Goal: Find specific page/section: Find specific page/section

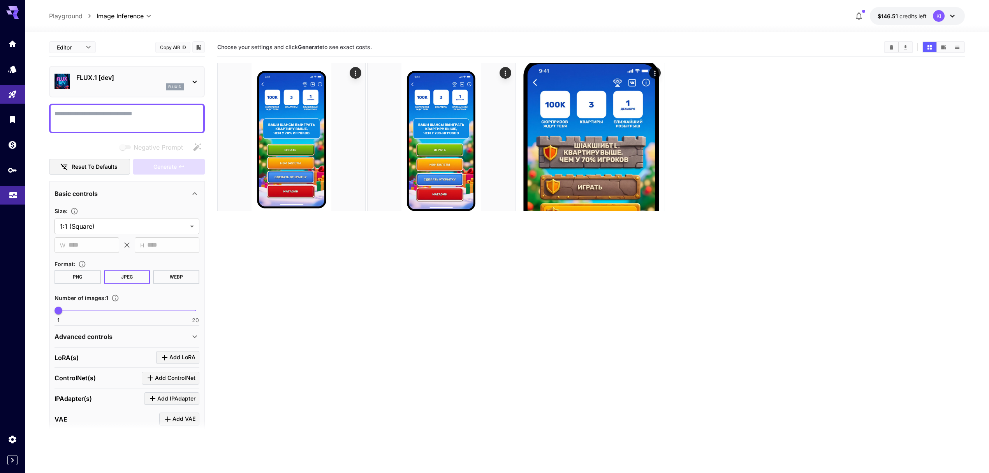
click at [14, 195] on icon "Usage" at bounding box center [13, 194] width 8 height 4
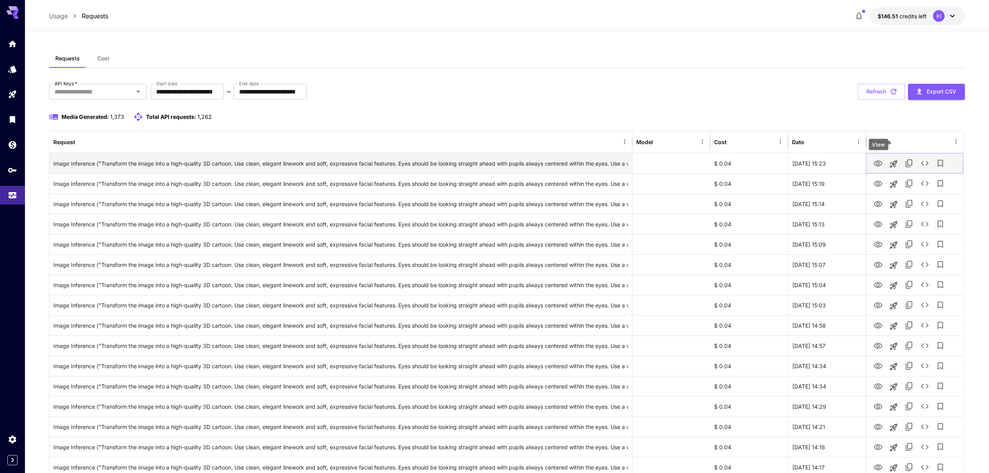
drag, startPoint x: 880, startPoint y: 162, endPoint x: 880, endPoint y: 173, distance: 10.5
click at [880, 162] on icon "View" at bounding box center [878, 163] width 9 height 9
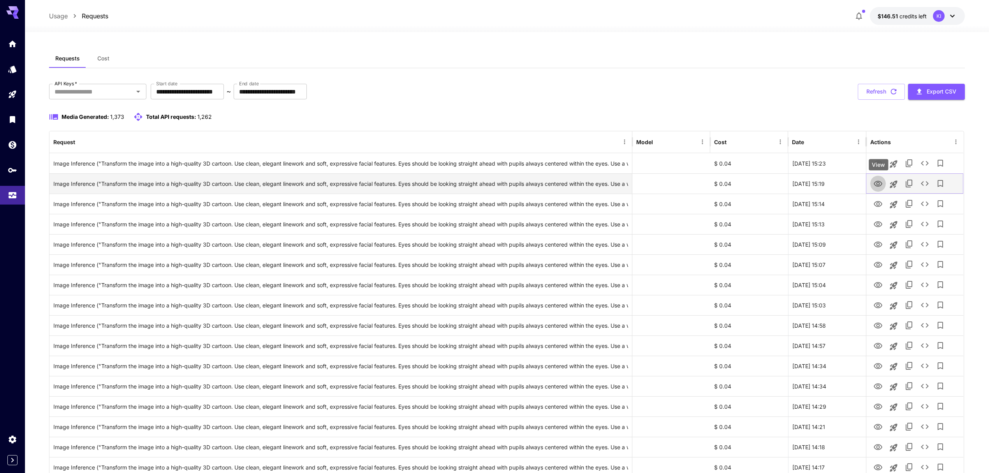
click at [876, 186] on icon "View" at bounding box center [878, 184] width 9 height 6
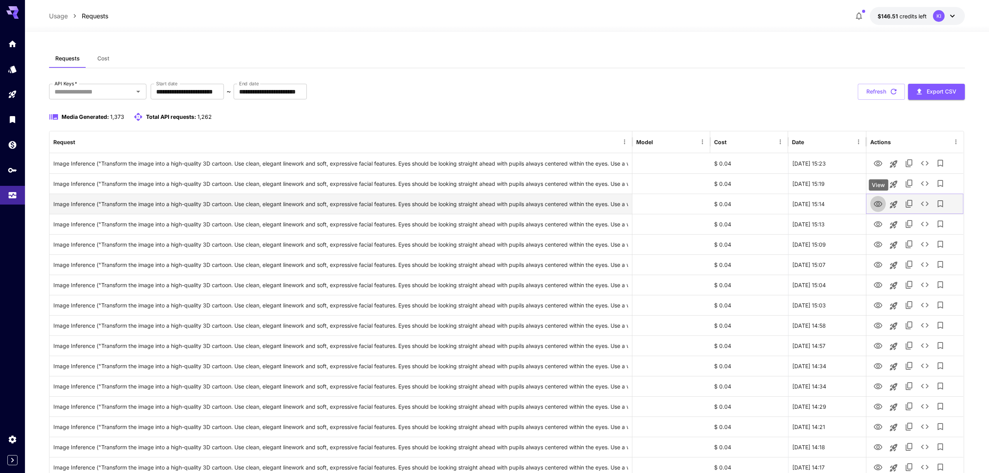
click at [883, 204] on icon "View" at bounding box center [878, 203] width 9 height 9
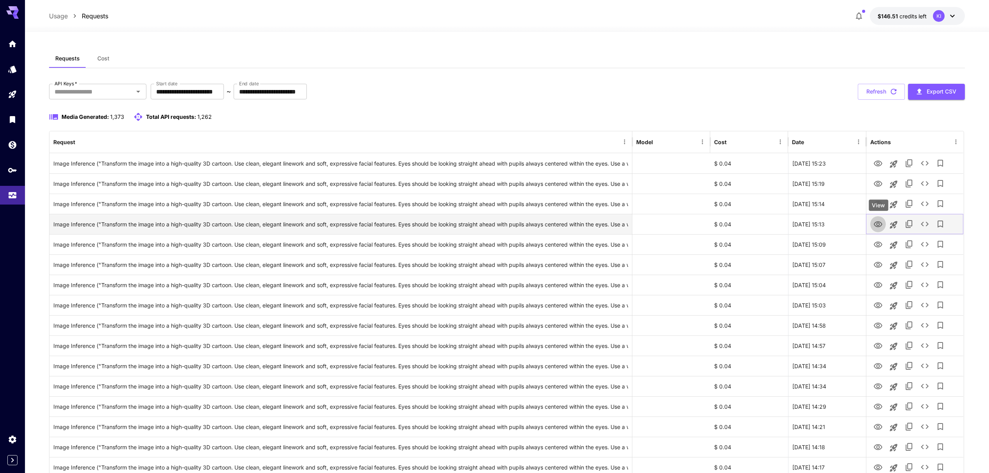
click at [881, 222] on icon "View" at bounding box center [878, 224] width 9 height 9
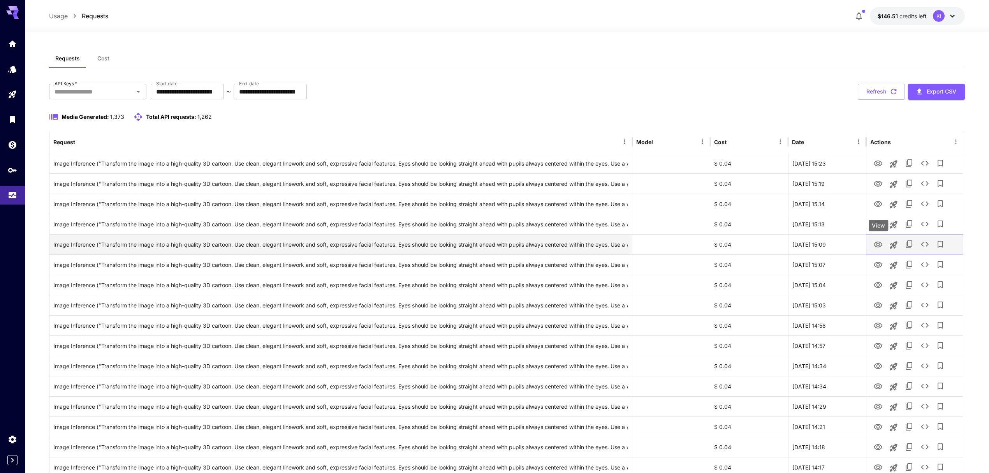
click at [877, 245] on icon "View" at bounding box center [878, 244] width 9 height 9
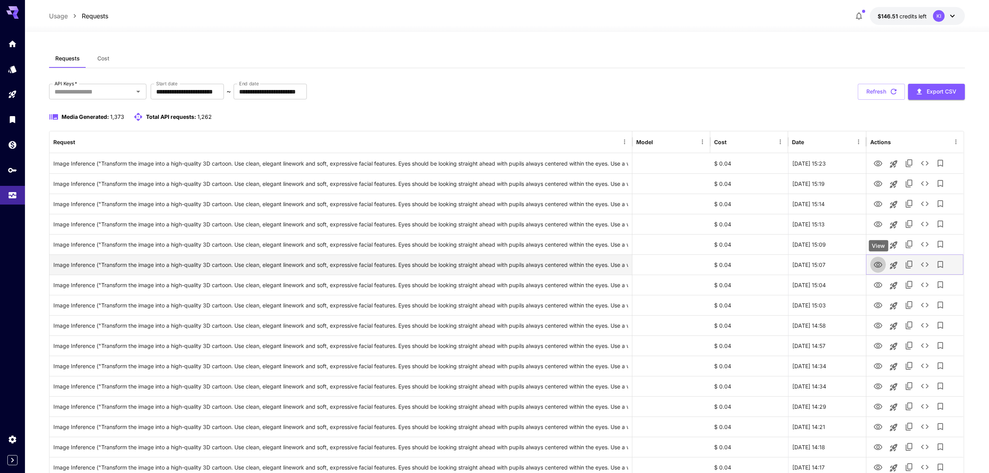
click at [879, 267] on icon "View" at bounding box center [878, 265] width 9 height 6
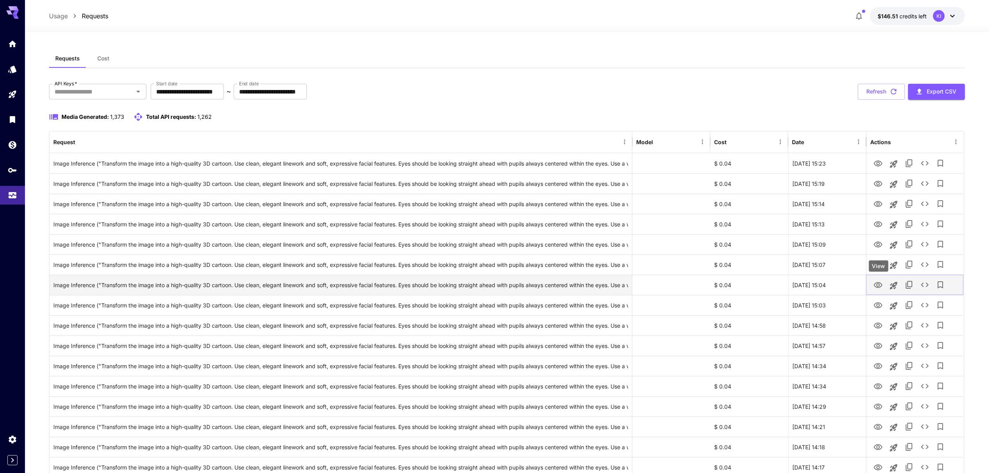
click at [879, 284] on icon "View" at bounding box center [878, 284] width 9 height 9
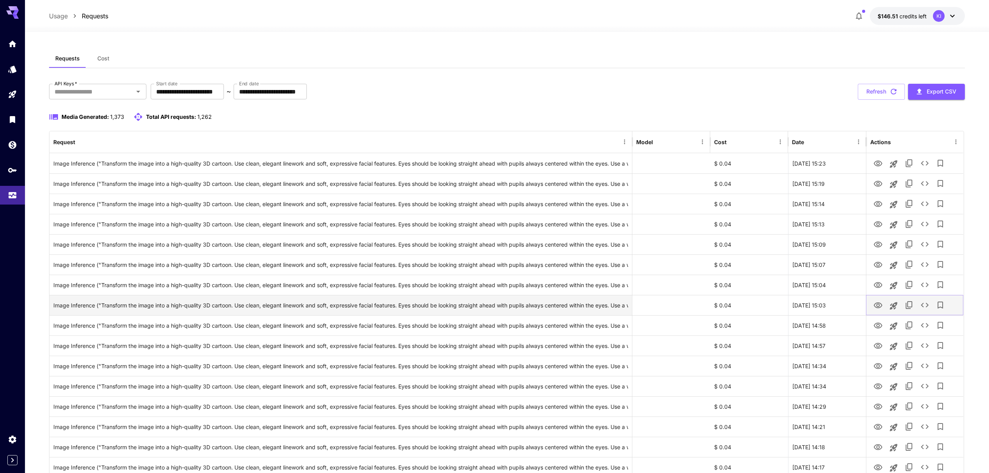
click at [880, 303] on icon "View" at bounding box center [878, 305] width 9 height 6
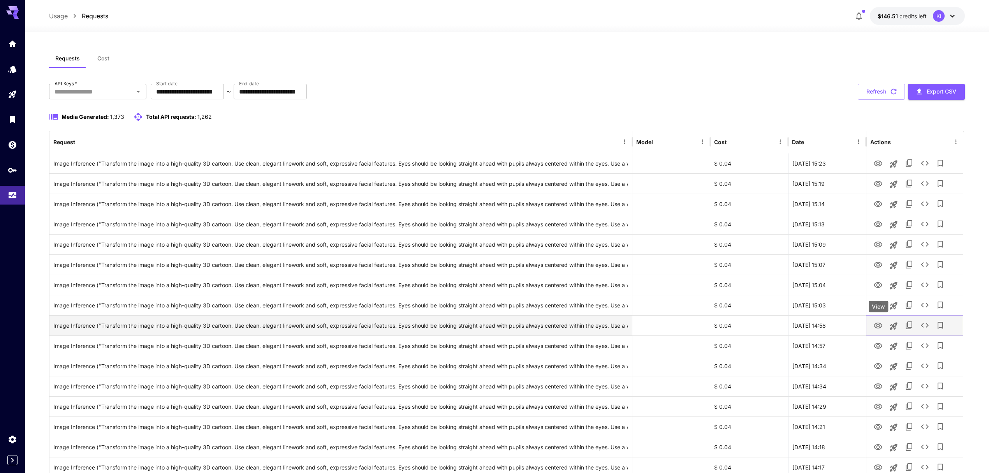
click at [876, 324] on icon "View" at bounding box center [878, 325] width 9 height 9
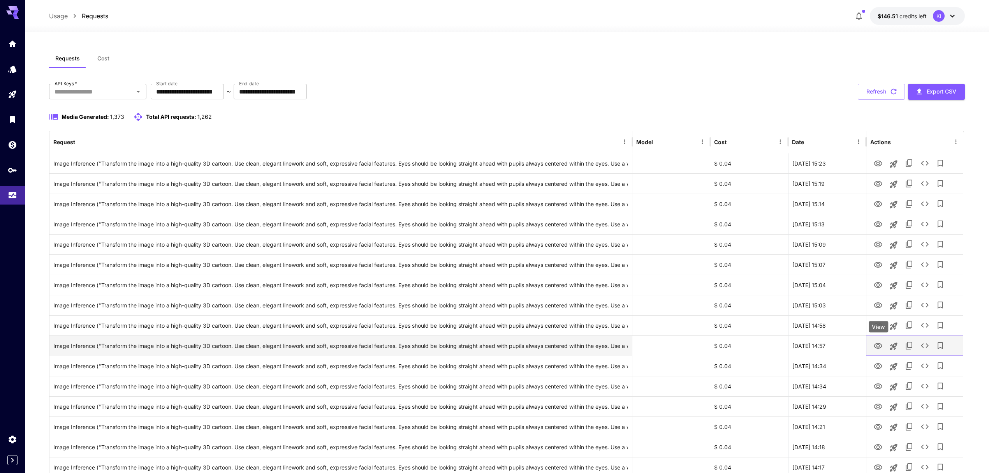
click at [875, 346] on icon "View" at bounding box center [878, 346] width 9 height 6
